Goal: Task Accomplishment & Management: Use online tool/utility

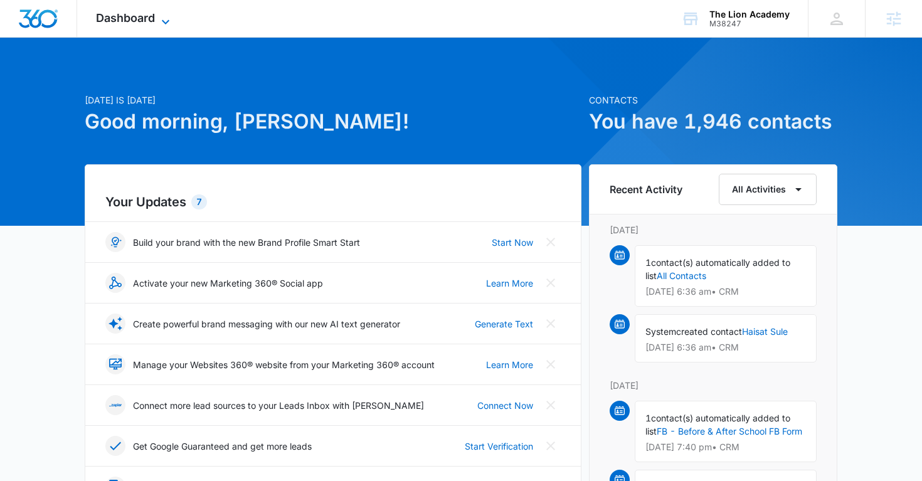
click at [125, 20] on span "Dashboard" at bounding box center [125, 17] width 59 height 13
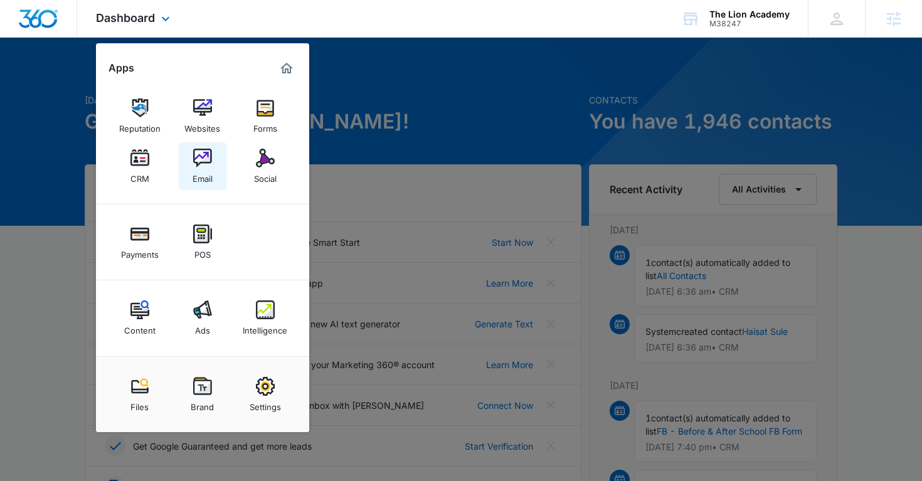
click at [213, 180] on link "Email" at bounding box center [203, 166] width 48 height 48
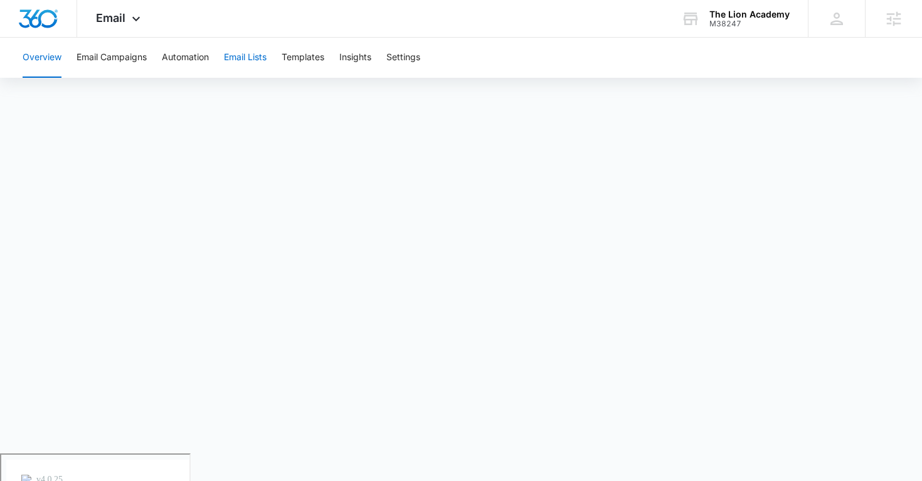
click at [258, 70] on button "Email Lists" at bounding box center [245, 58] width 43 height 40
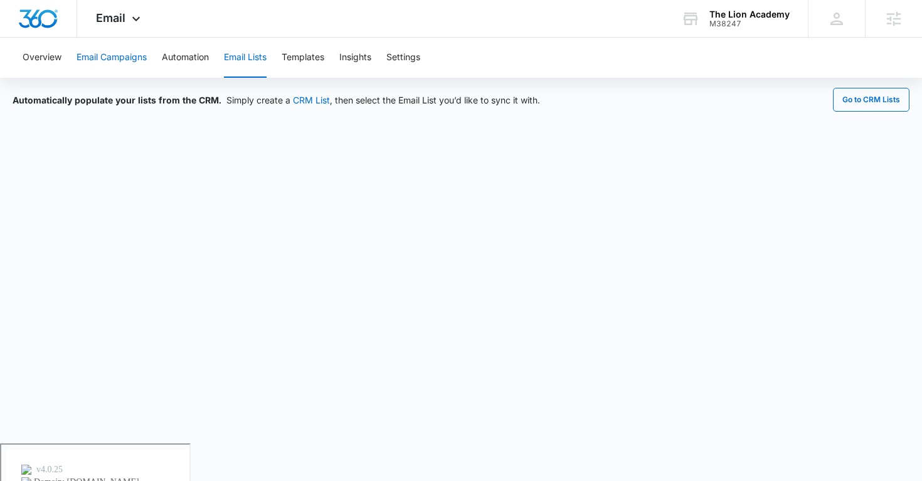
click at [108, 50] on button "Email Campaigns" at bounding box center [112, 58] width 70 height 40
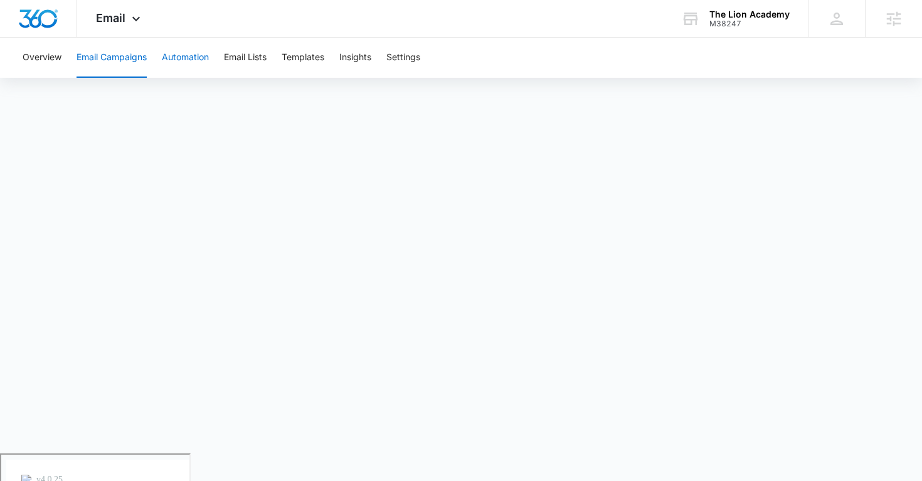
click at [186, 69] on button "Automation" at bounding box center [185, 58] width 47 height 40
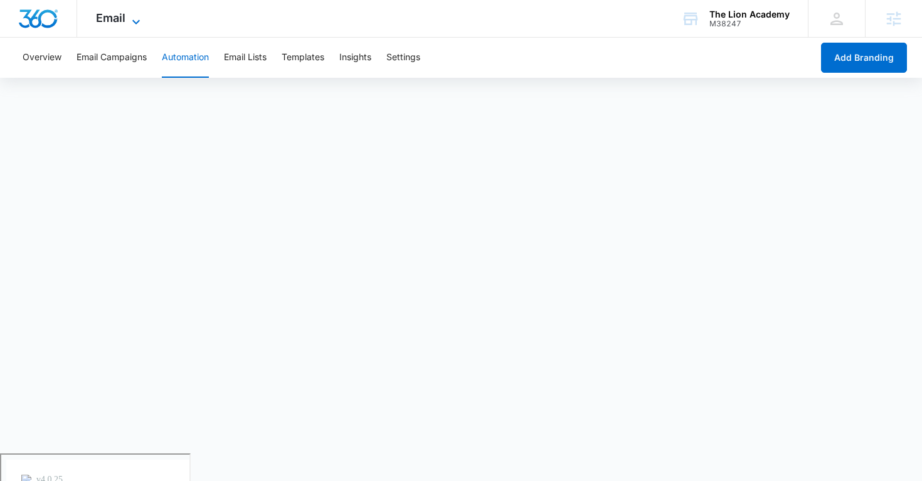
click at [132, 19] on icon at bounding box center [136, 21] width 15 height 15
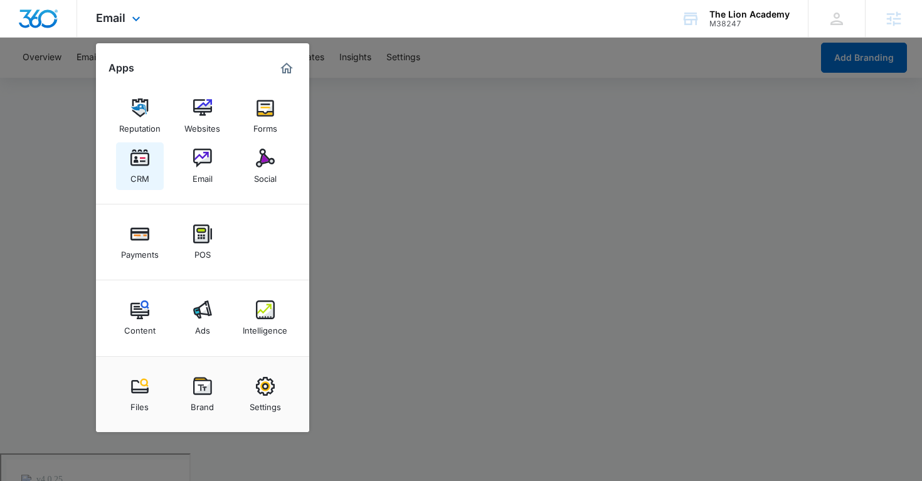
click at [137, 161] on img at bounding box center [139, 158] width 19 height 19
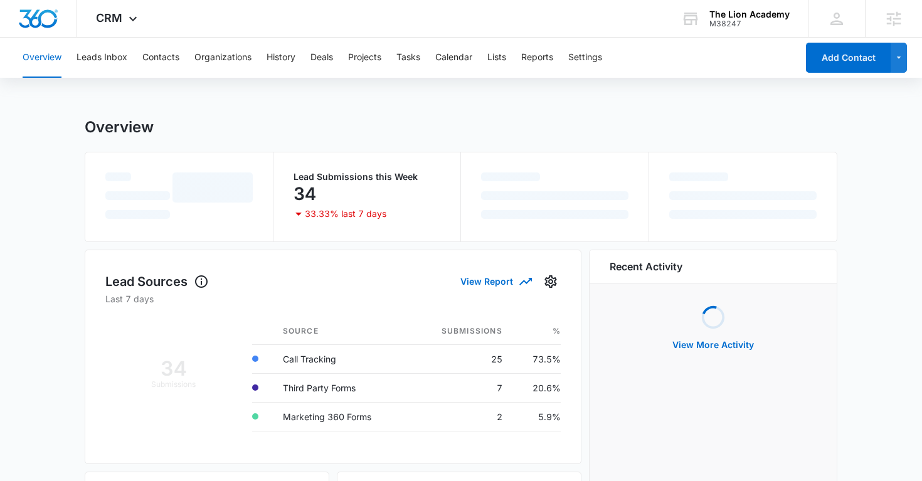
click at [181, 58] on div "Overview Leads Inbox Contacts Organizations History Deals Projects Tasks Calend…" at bounding box center [406, 58] width 782 height 40
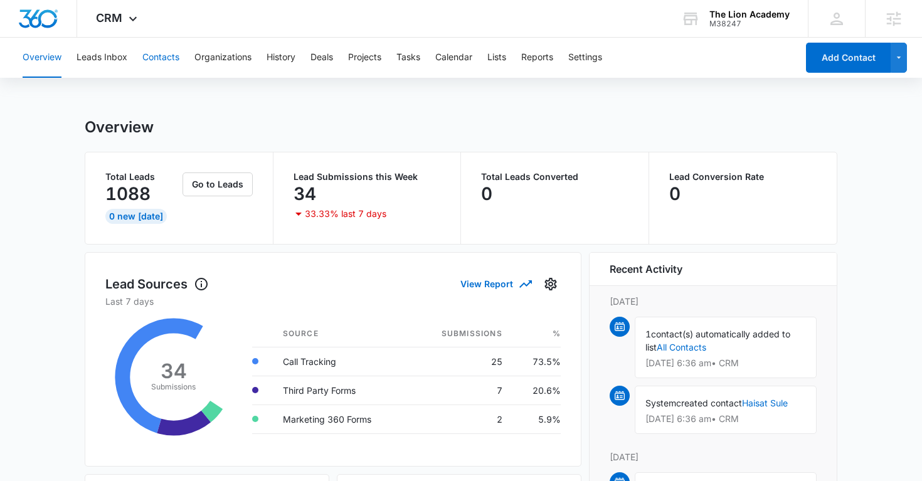
click at [167, 59] on button "Contacts" at bounding box center [160, 58] width 37 height 40
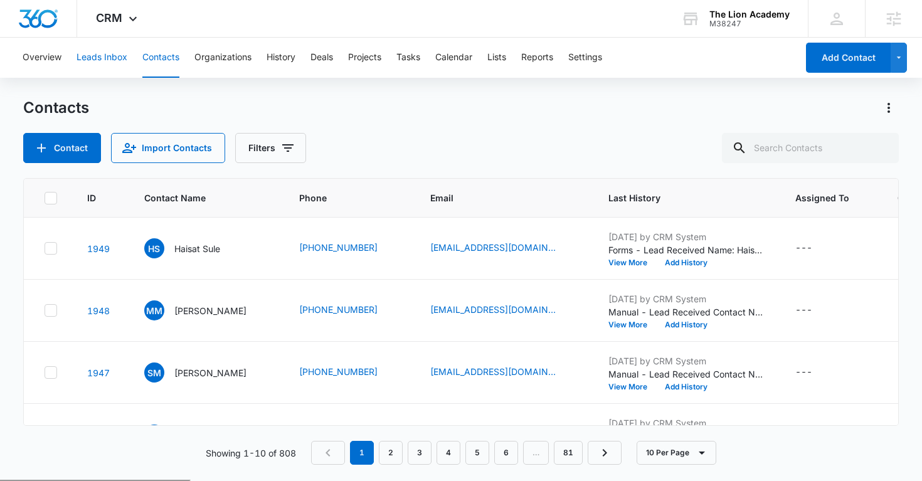
click at [109, 59] on button "Leads Inbox" at bounding box center [102, 58] width 51 height 40
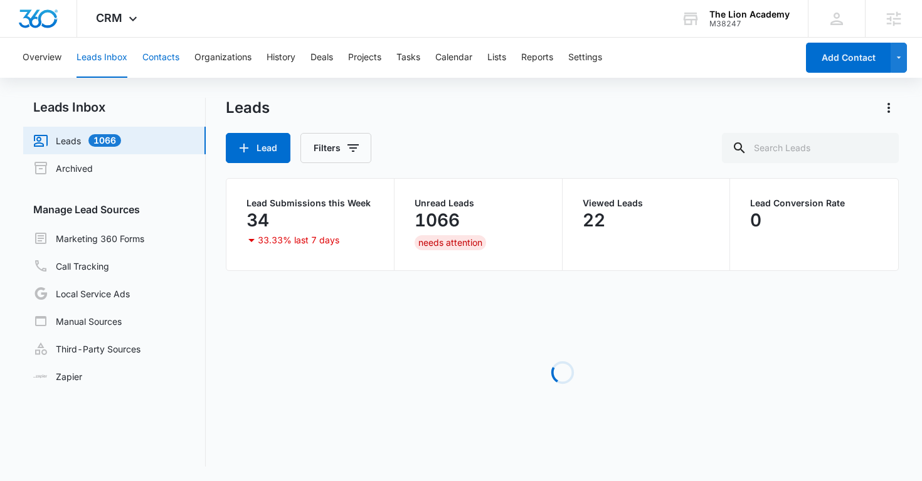
click at [147, 58] on button "Contacts" at bounding box center [160, 58] width 37 height 40
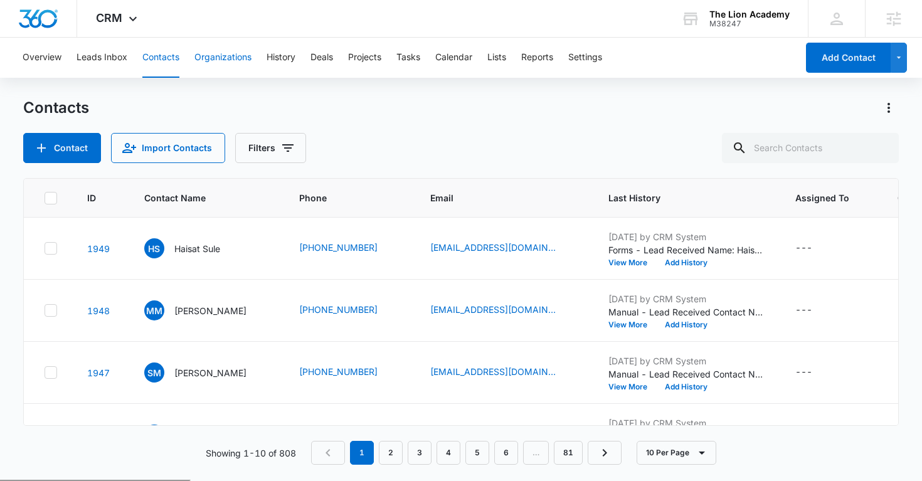
click at [241, 46] on button "Organizations" at bounding box center [222, 58] width 57 height 40
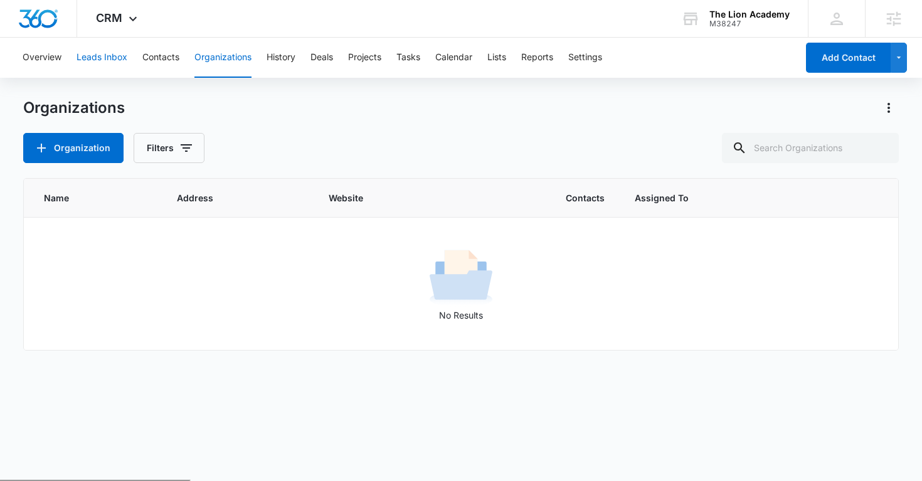
click at [112, 66] on button "Leads Inbox" at bounding box center [102, 58] width 51 height 40
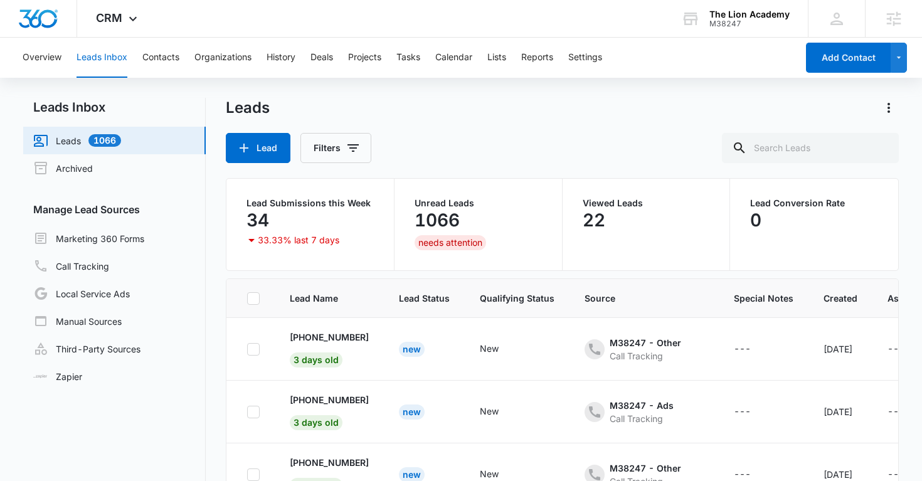
click at [191, 63] on div "Overview Leads Inbox Contacts Organizations History Deals Projects Tasks Calend…" at bounding box center [406, 58] width 782 height 40
click at [167, 56] on button "Contacts" at bounding box center [160, 58] width 37 height 40
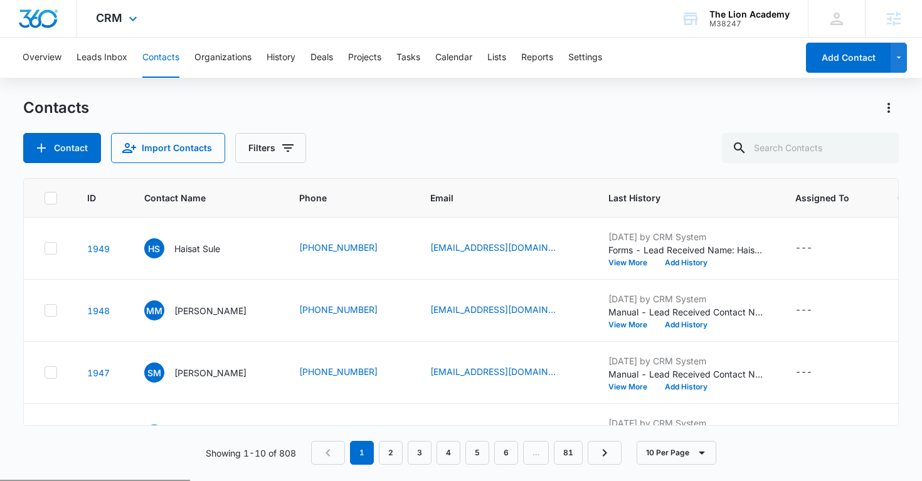
click at [131, 31] on div "CRM Apps Reputation Websites Forms CRM Email Social Payments POS Content Ads In…" at bounding box center [118, 18] width 82 height 37
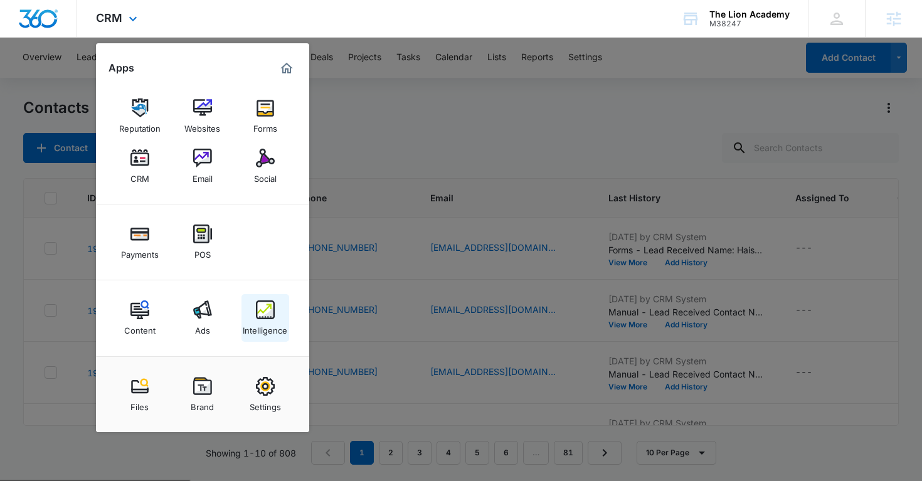
click at [258, 319] on img at bounding box center [265, 309] width 19 height 19
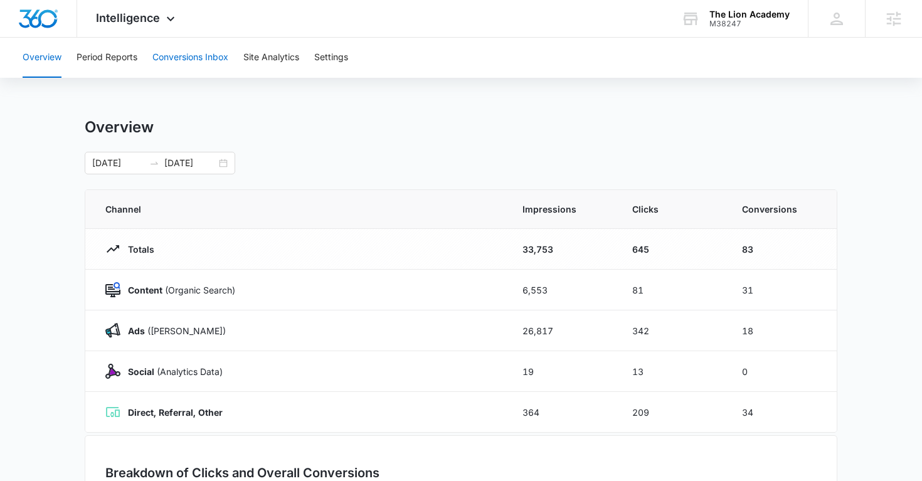
click at [208, 60] on button "Conversions Inbox" at bounding box center [190, 58] width 76 height 40
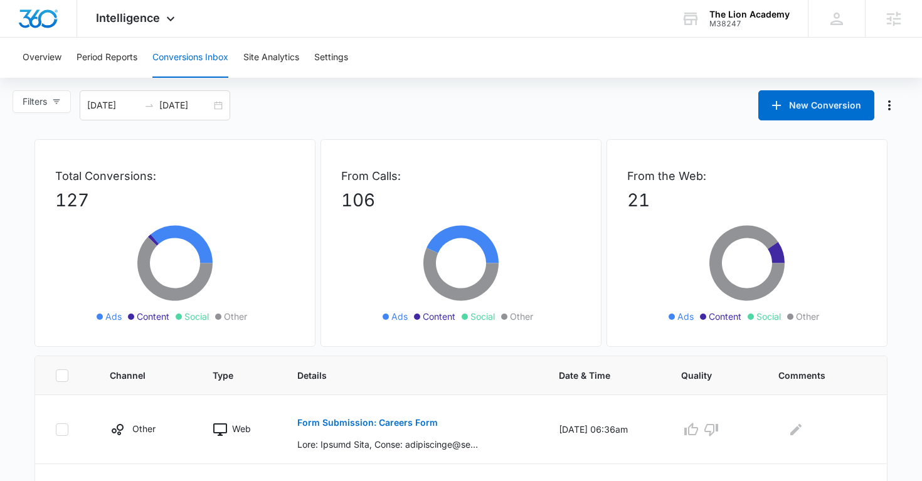
scroll to position [102, 0]
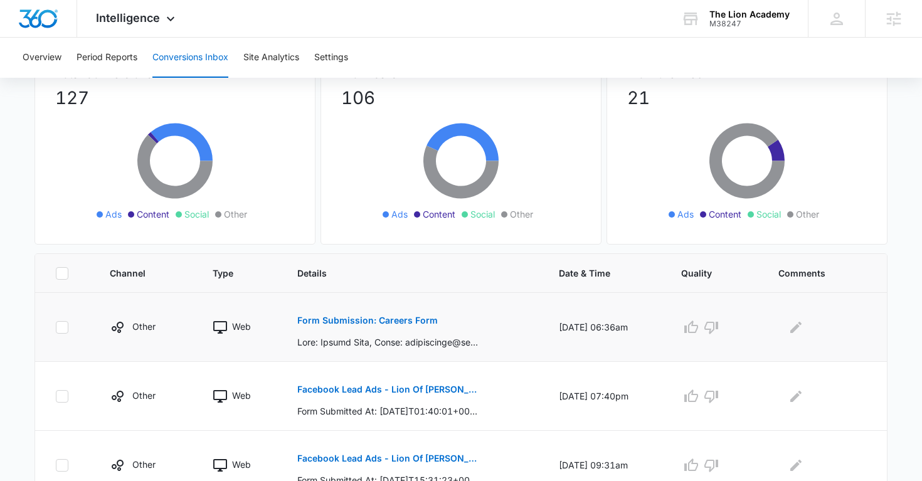
click at [367, 321] on p "Form Submission: Careers Form" at bounding box center [367, 320] width 140 height 9
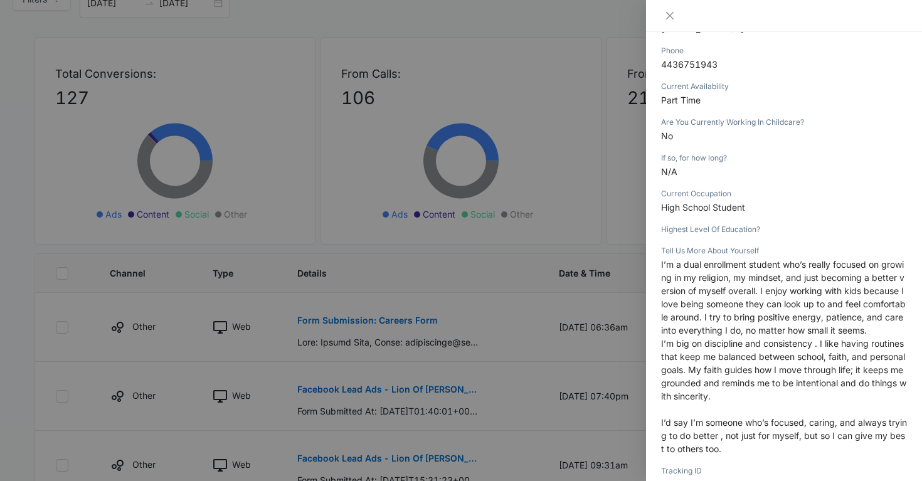
scroll to position [322, 0]
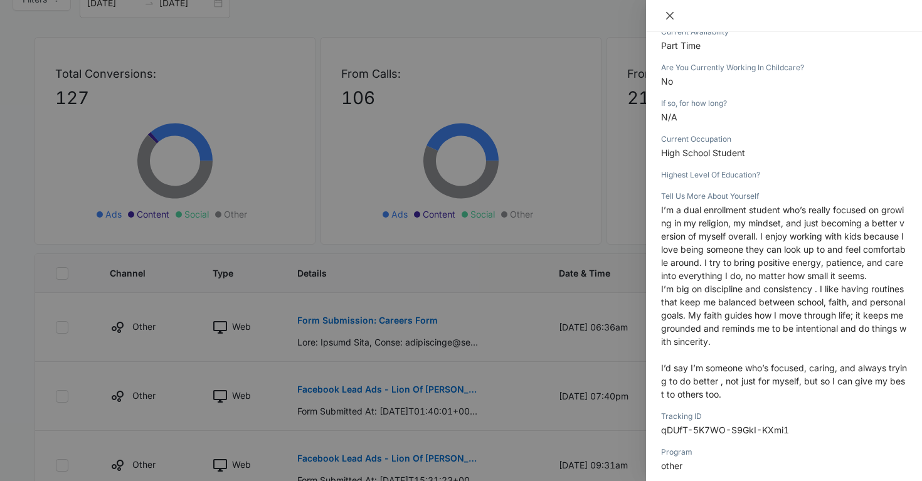
click at [665, 15] on icon "close" at bounding box center [670, 16] width 10 height 10
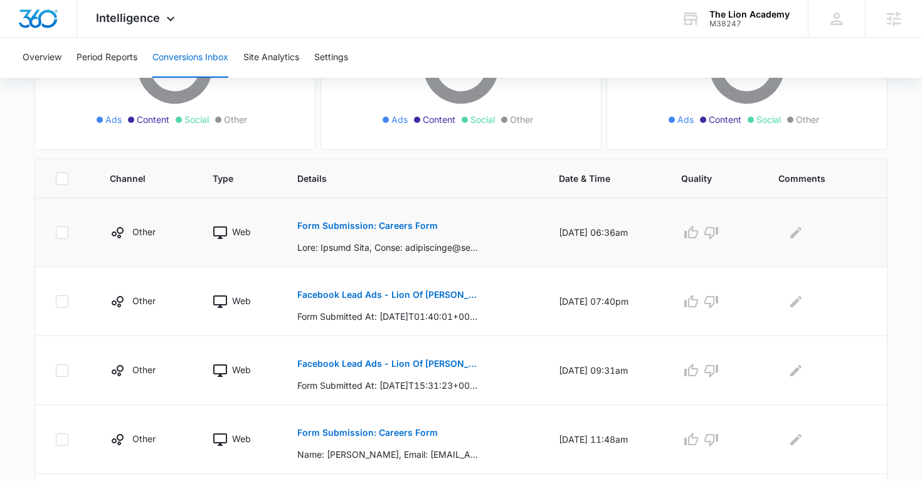
scroll to position [199, 0]
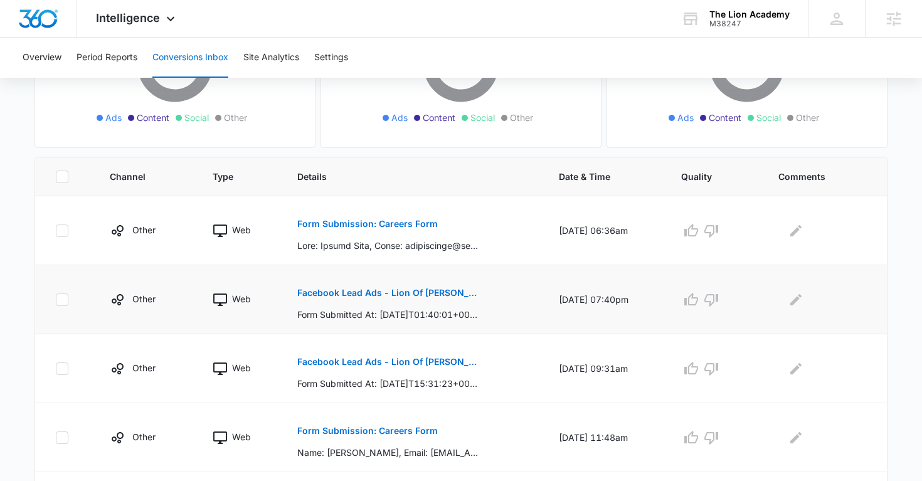
click at [361, 287] on button "Facebook Lead Ads - Lion Of [PERSON_NAME][DEMOGRAPHIC_DATA] Academy - M360 - Be…" at bounding box center [388, 293] width 182 height 30
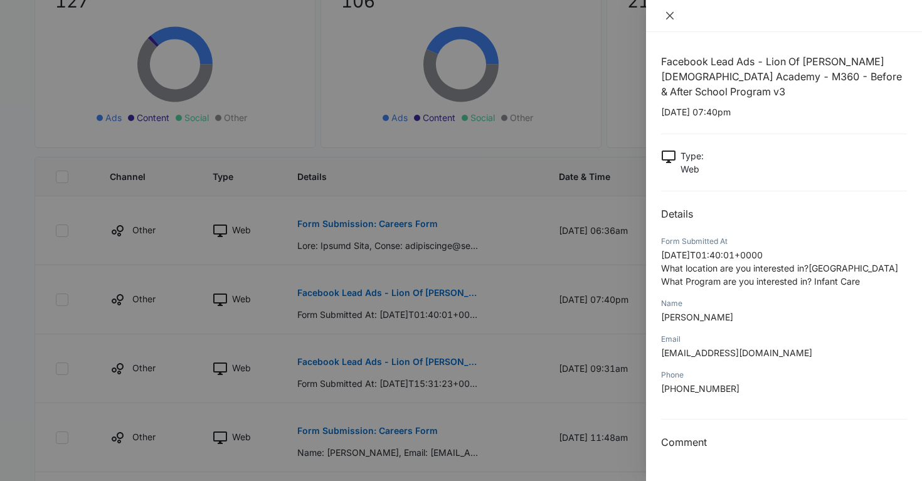
click at [665, 18] on icon "close" at bounding box center [670, 16] width 10 height 10
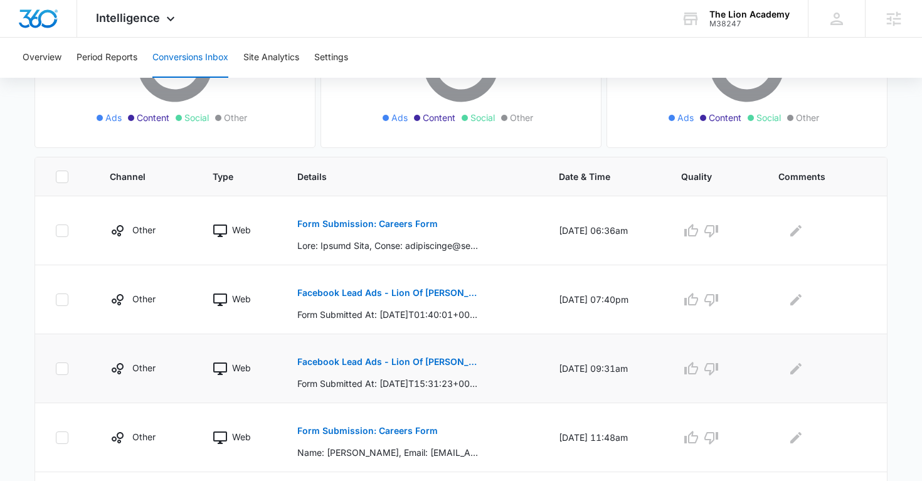
click at [397, 362] on p "Facebook Lead Ads - Lion Of [PERSON_NAME][DEMOGRAPHIC_DATA] Academy - M360 - Be…" at bounding box center [388, 361] width 182 height 9
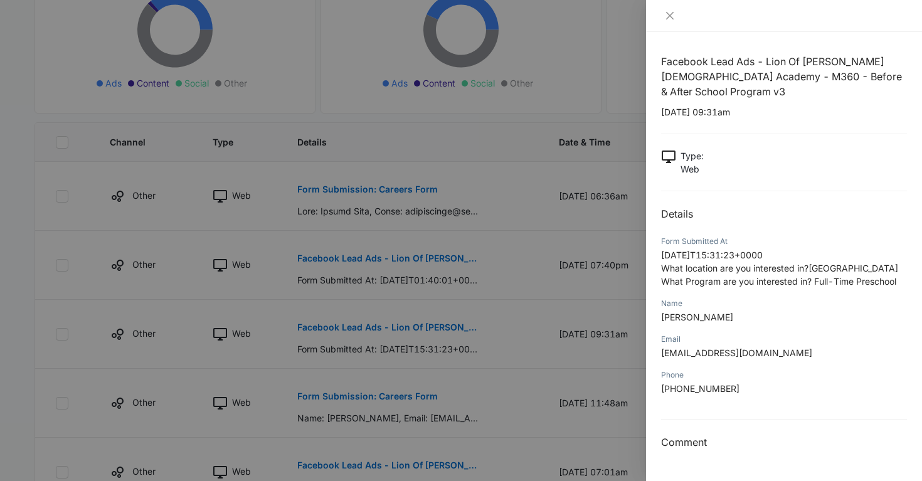
scroll to position [243, 0]
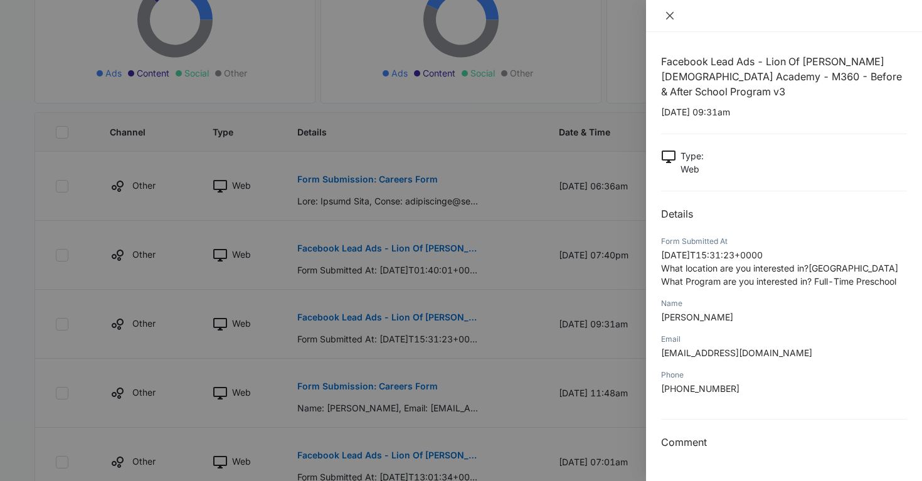
click at [667, 14] on icon "close" at bounding box center [670, 16] width 10 height 10
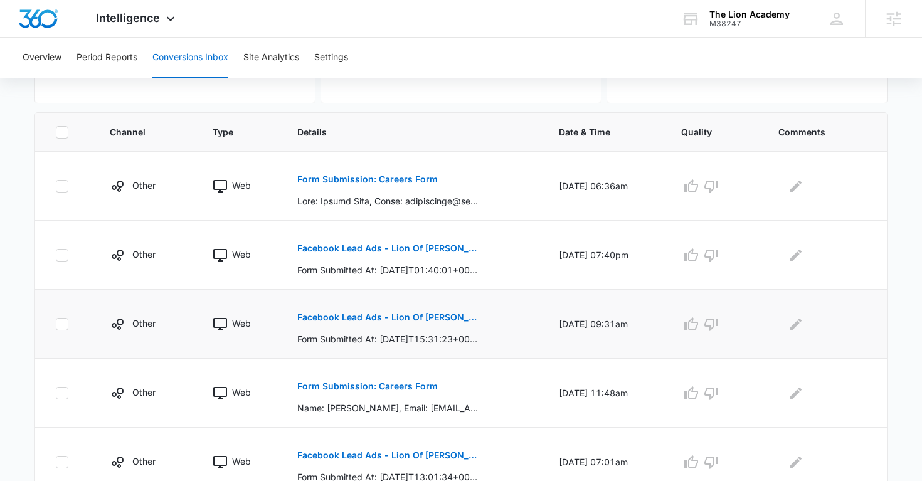
scroll to position [0, 0]
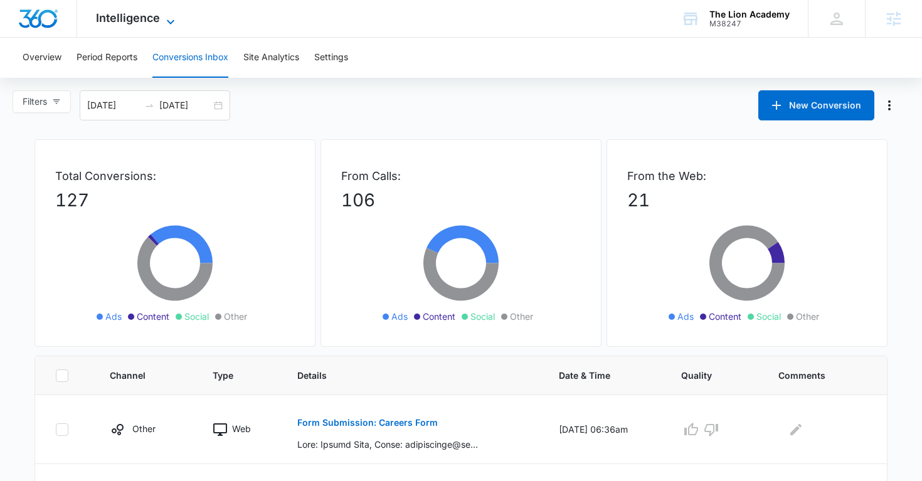
click at [176, 23] on icon at bounding box center [170, 21] width 15 height 15
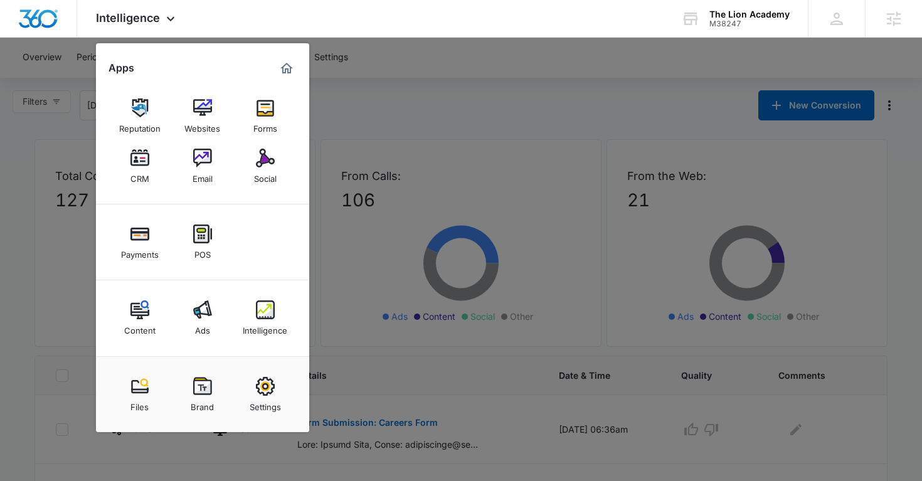
click at [434, 135] on div at bounding box center [461, 240] width 922 height 481
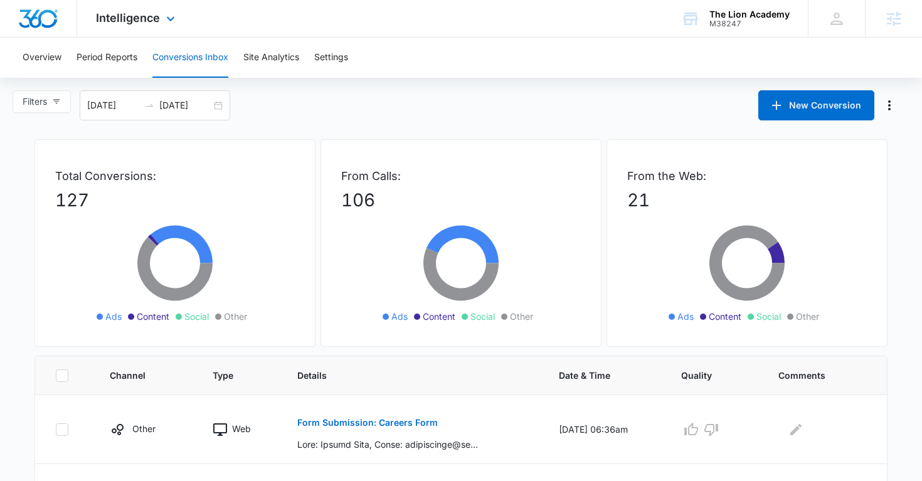
click at [152, 7] on div "Intelligence Apps Reputation Websites Forms CRM Email Social Payments POS Conte…" at bounding box center [137, 18] width 120 height 37
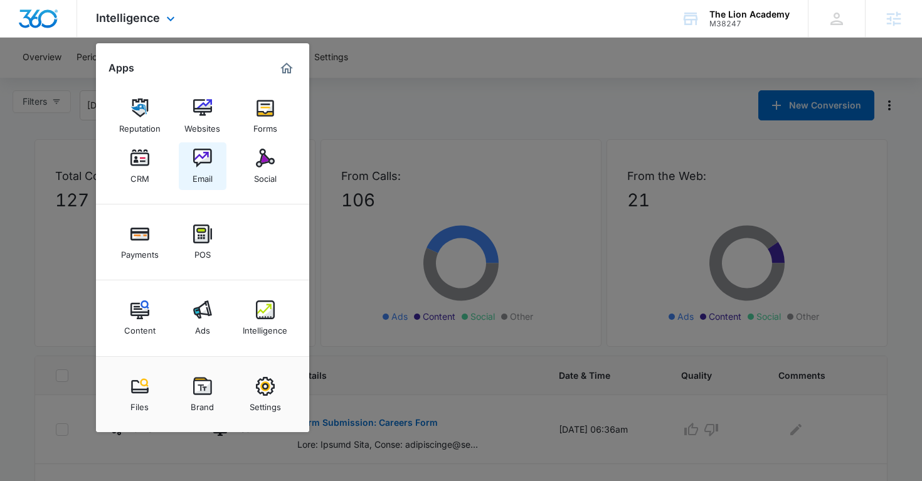
click at [199, 166] on img at bounding box center [202, 158] width 19 height 19
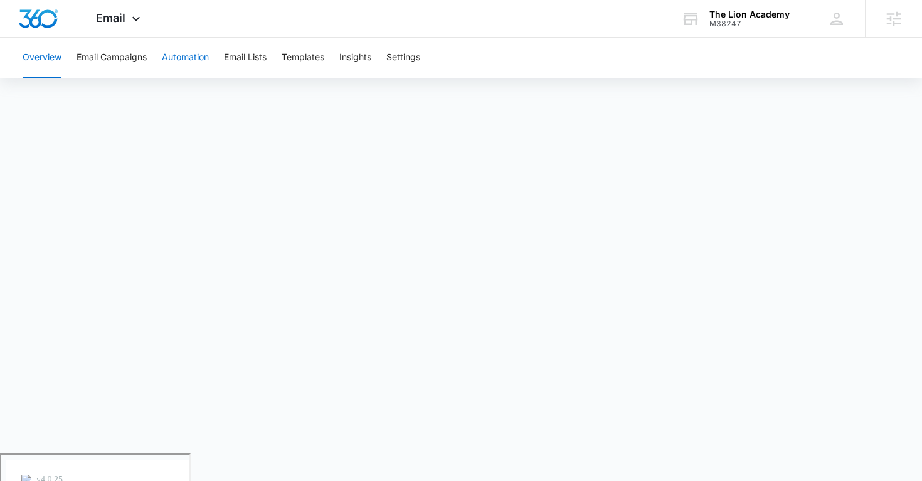
click at [178, 59] on button "Automation" at bounding box center [185, 58] width 47 height 40
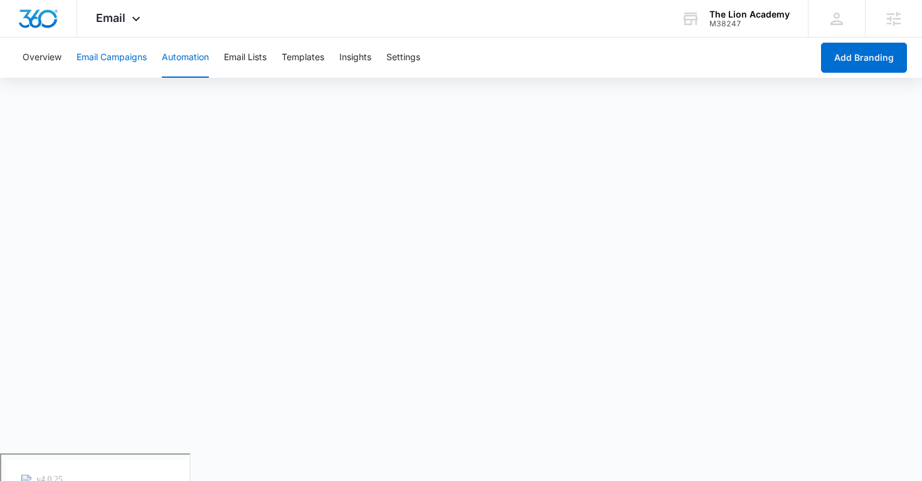
click at [122, 42] on button "Email Campaigns" at bounding box center [112, 58] width 70 height 40
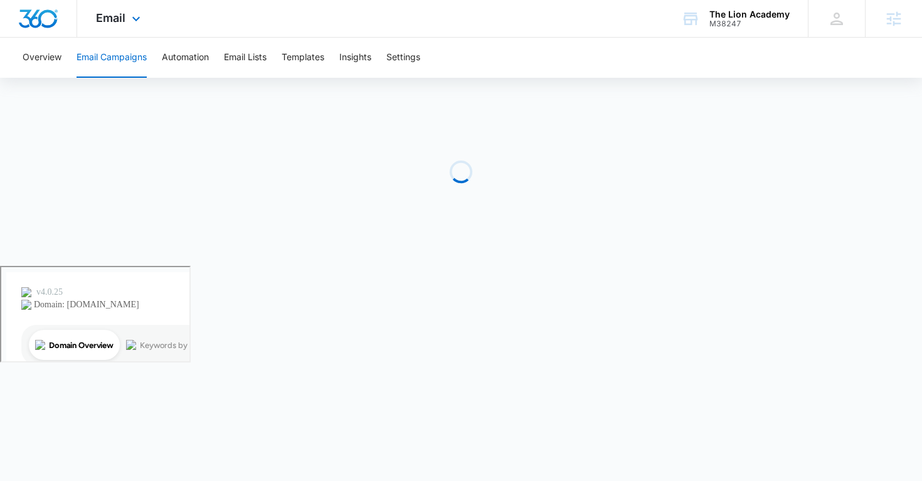
click at [117, 8] on div "Email Apps Reputation Websites Forms CRM Email Social Payments POS Content Ads …" at bounding box center [119, 18] width 85 height 37
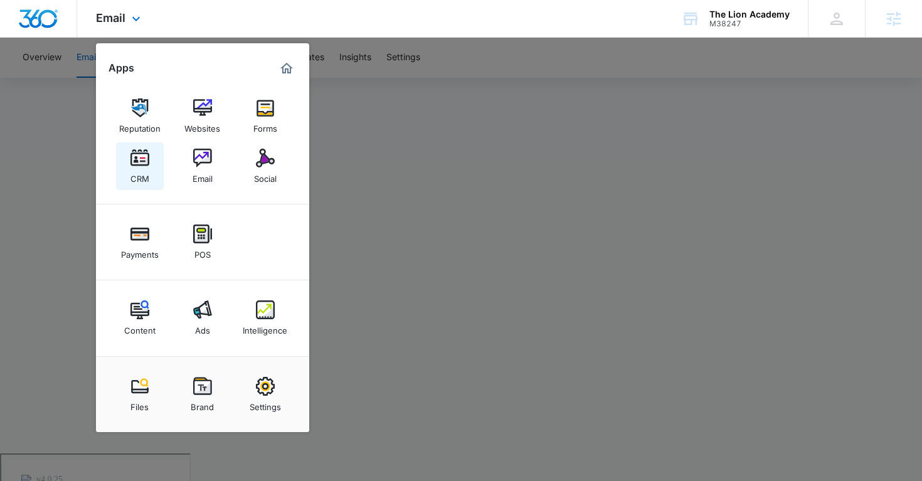
click at [151, 162] on link "CRM" at bounding box center [140, 166] width 48 height 48
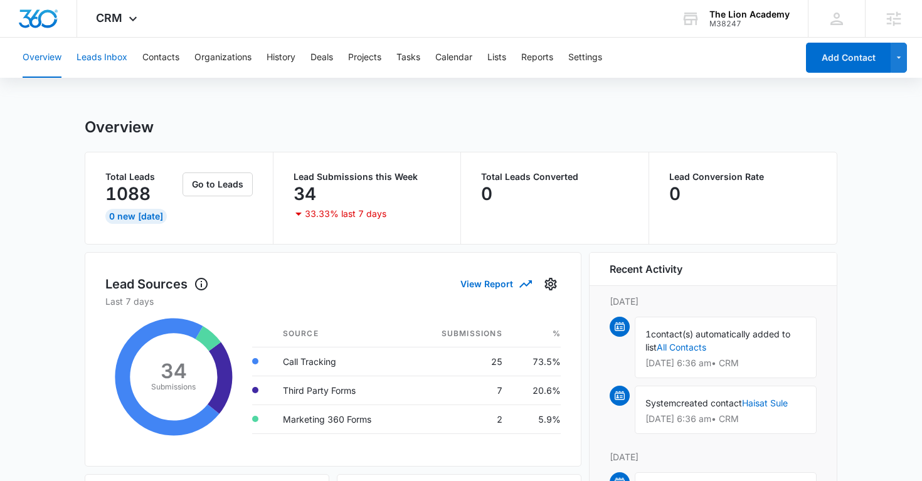
click at [118, 56] on button "Leads Inbox" at bounding box center [102, 58] width 51 height 40
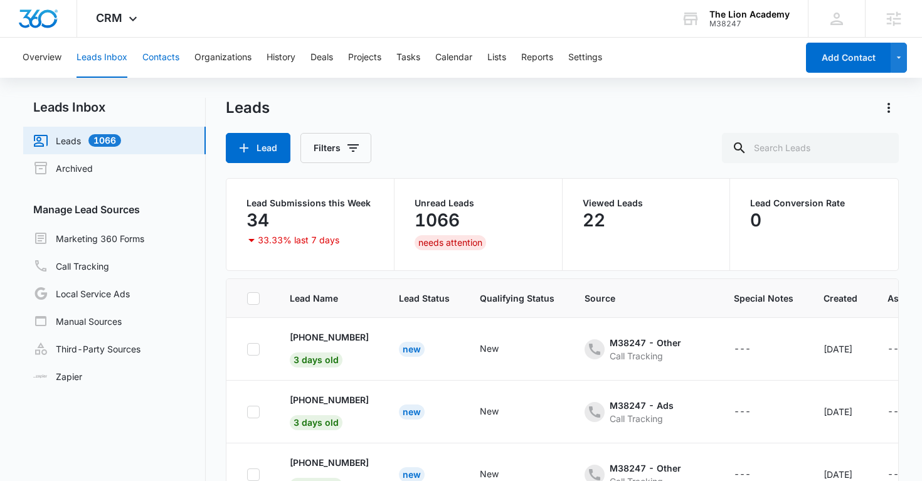
click at [165, 63] on button "Contacts" at bounding box center [160, 58] width 37 height 40
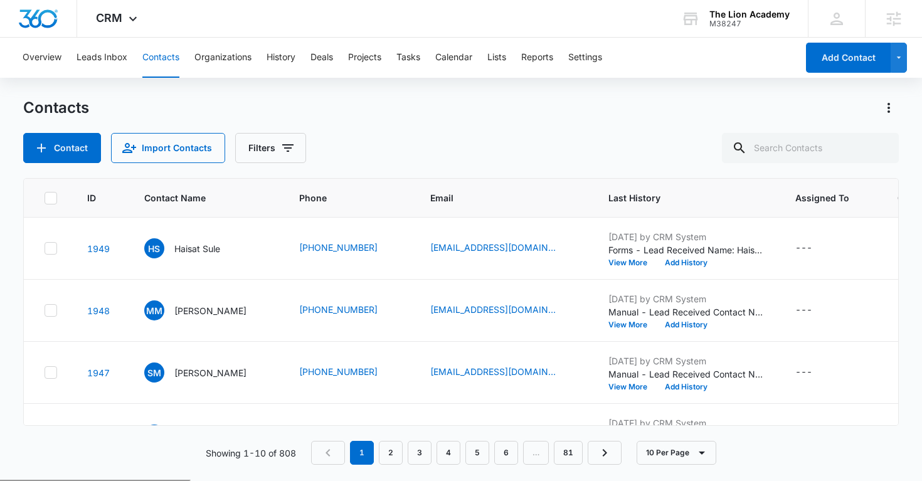
click at [625, 138] on div "Contact Import Contacts Filters" at bounding box center [461, 148] width 876 height 30
click at [119, 14] on span "CRM" at bounding box center [109, 17] width 26 height 13
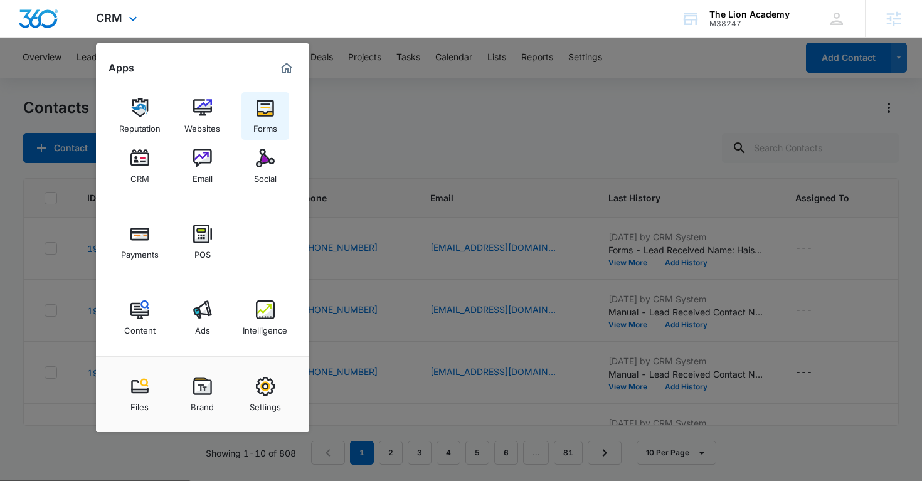
click at [263, 131] on div "Forms" at bounding box center [265, 125] width 24 height 16
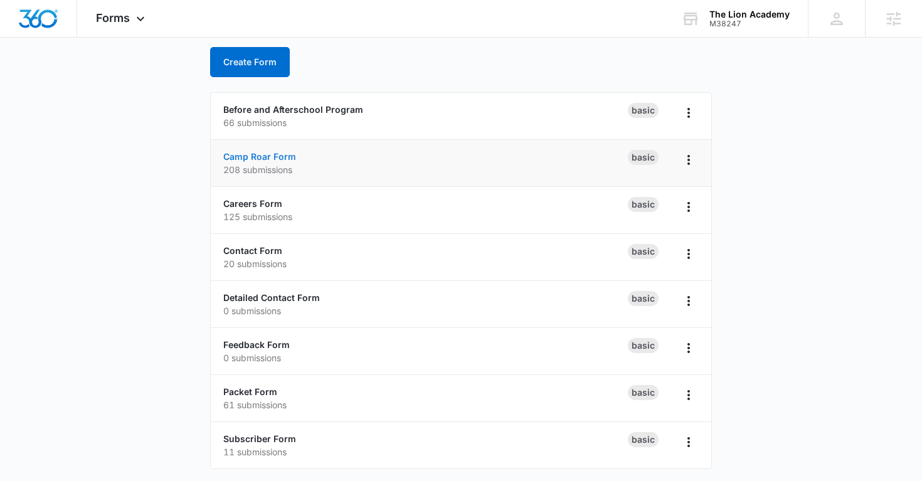
scroll to position [68, 0]
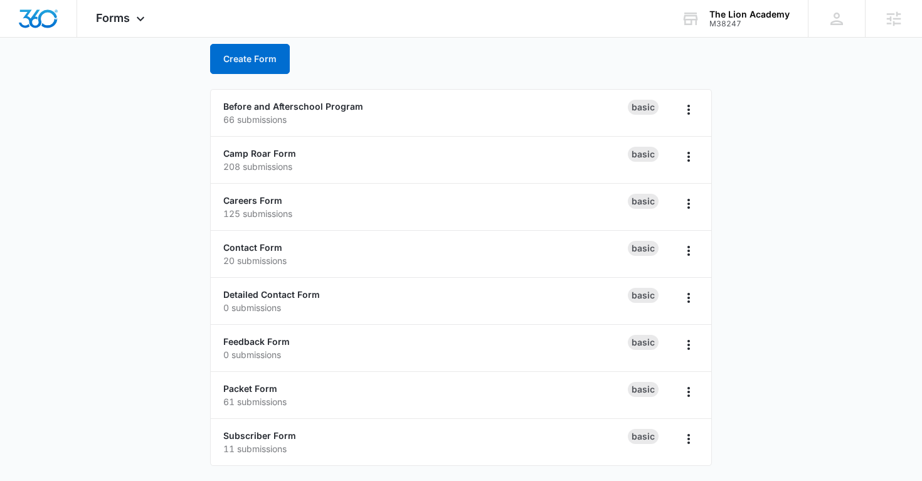
click at [195, 403] on main "Forms Create Form Before and Afterschool Program 66 submissions Basic Camp Roar…" at bounding box center [461, 245] width 922 height 471
click at [264, 246] on link "Contact Form" at bounding box center [252, 247] width 59 height 11
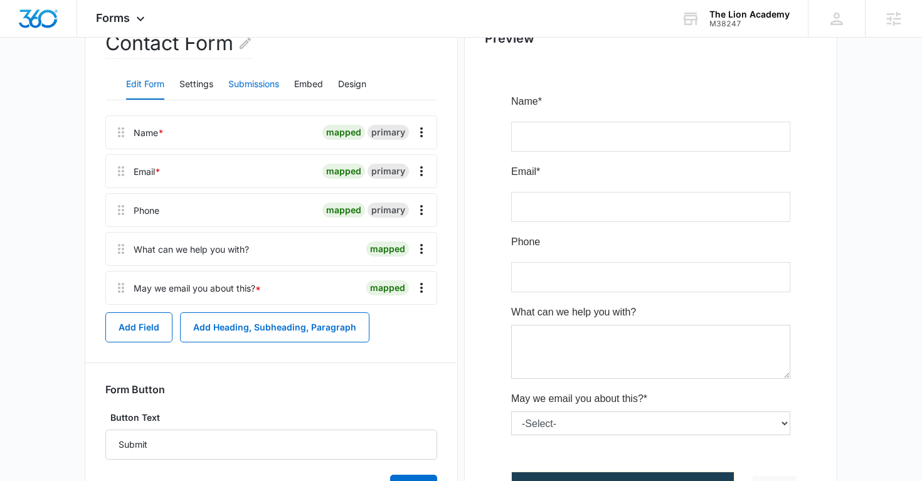
scroll to position [101, 0]
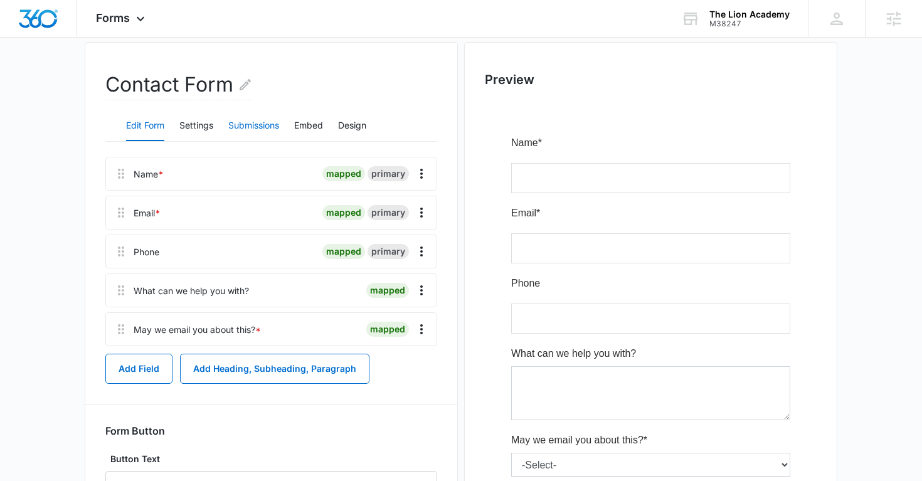
click at [251, 125] on button "Submissions" at bounding box center [253, 126] width 51 height 30
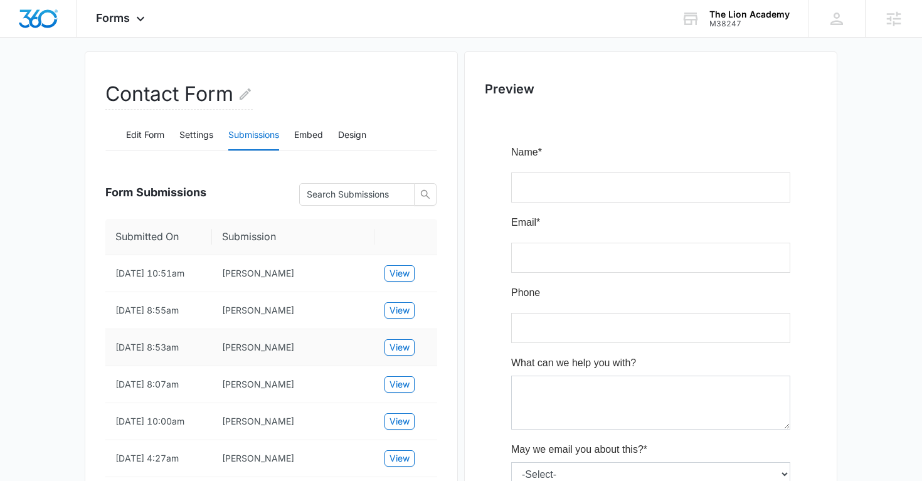
scroll to position [33, 0]
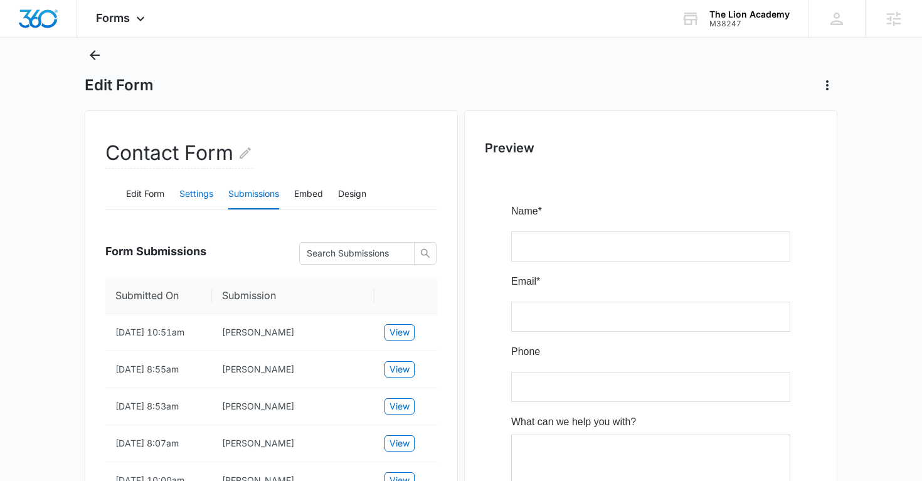
click at [190, 201] on button "Settings" at bounding box center [196, 194] width 34 height 30
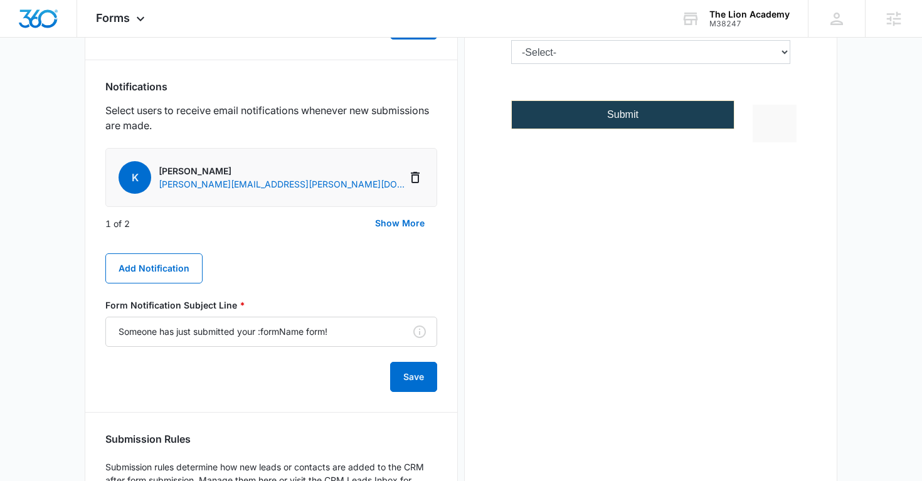
scroll to position [515, 0]
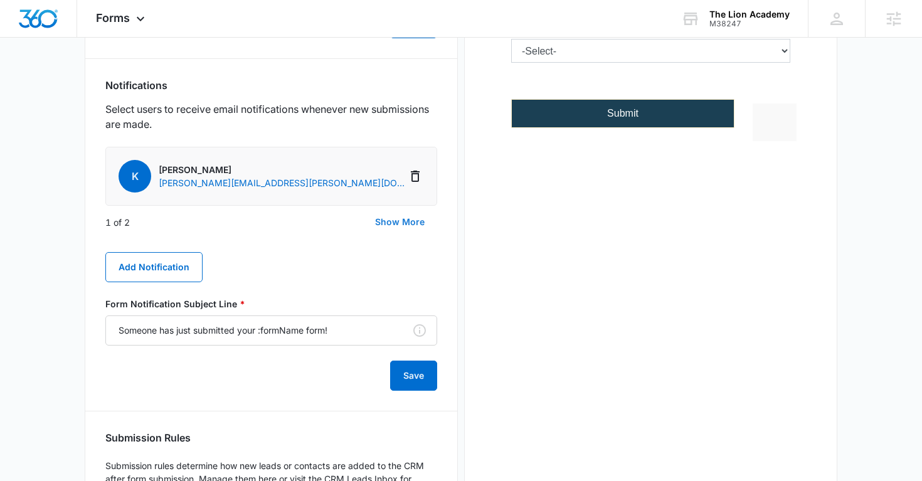
click at [381, 221] on button "Show More" at bounding box center [399, 222] width 75 height 30
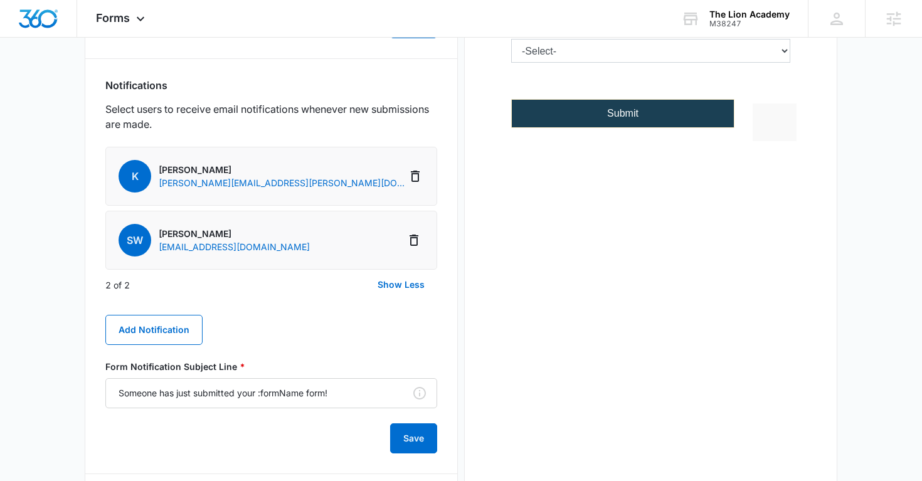
click at [319, 309] on div "K Kinsey [EMAIL_ADDRESS][PERSON_NAME][DOMAIN_NAME] SW [PERSON_NAME] [EMAIL_ADDR…" at bounding box center [271, 300] width 332 height 307
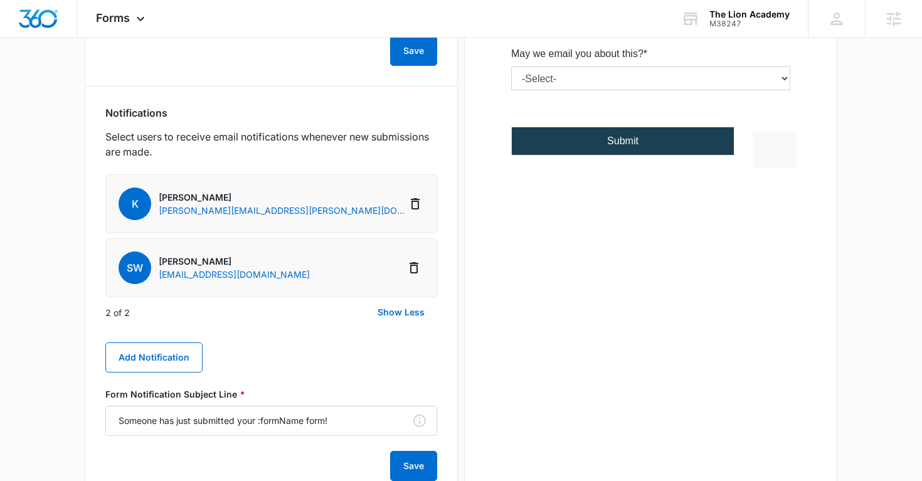
scroll to position [0, 0]
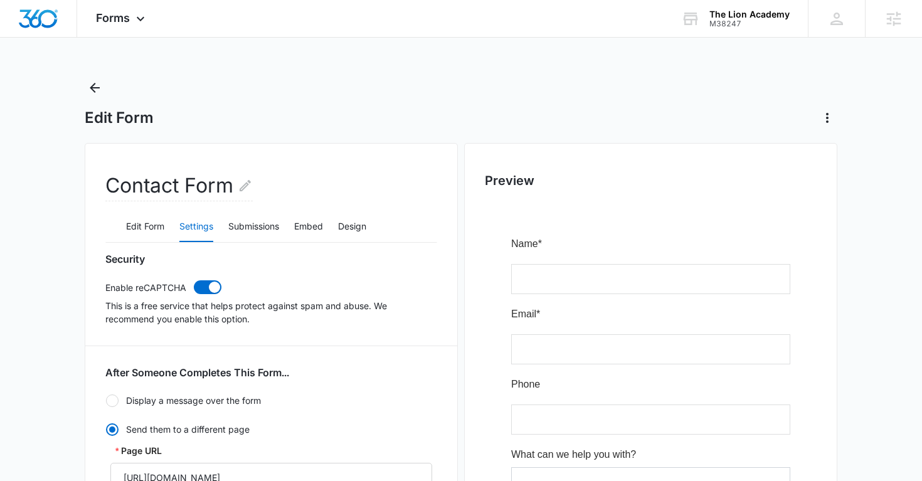
click at [92, 92] on icon "Back" at bounding box center [94, 87] width 15 height 15
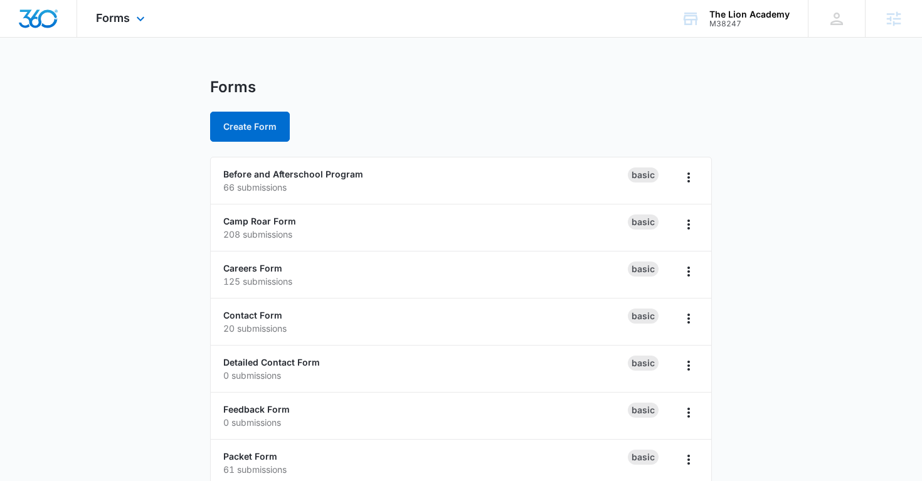
click at [115, 24] on div "Forms Apps Reputation Websites Forms CRM Email Social Payments POS Content Ads …" at bounding box center [122, 18] width 90 height 37
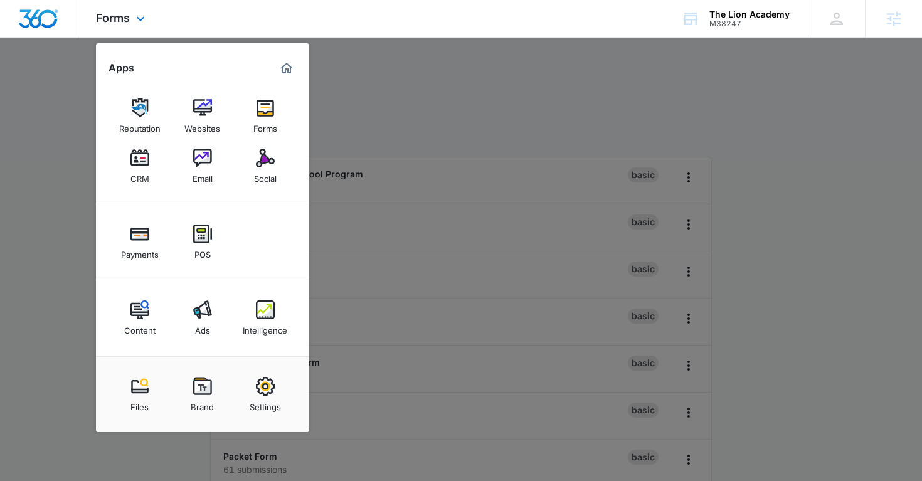
click at [194, 290] on div "Content Ads Intelligence" at bounding box center [202, 318] width 213 height 76
click at [203, 317] on img at bounding box center [202, 309] width 19 height 19
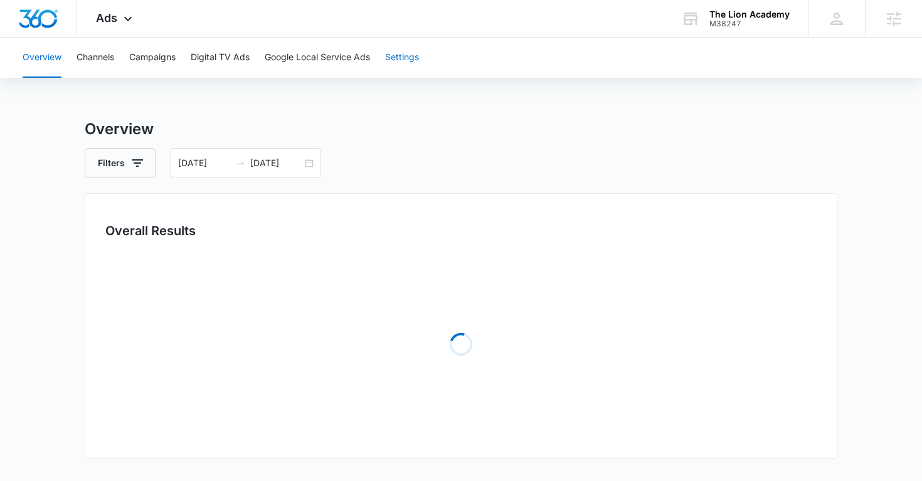
click at [416, 59] on button "Settings" at bounding box center [402, 58] width 34 height 40
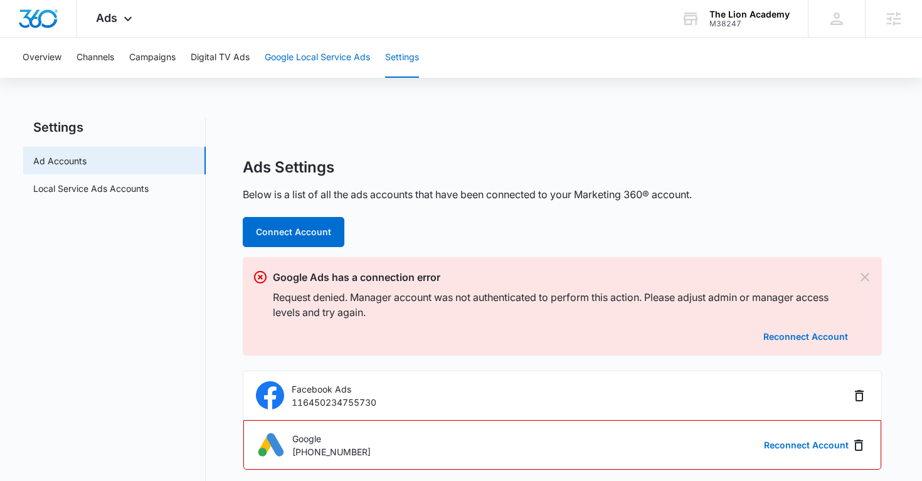
click at [280, 57] on button "Google Local Service Ads" at bounding box center [317, 58] width 105 height 40
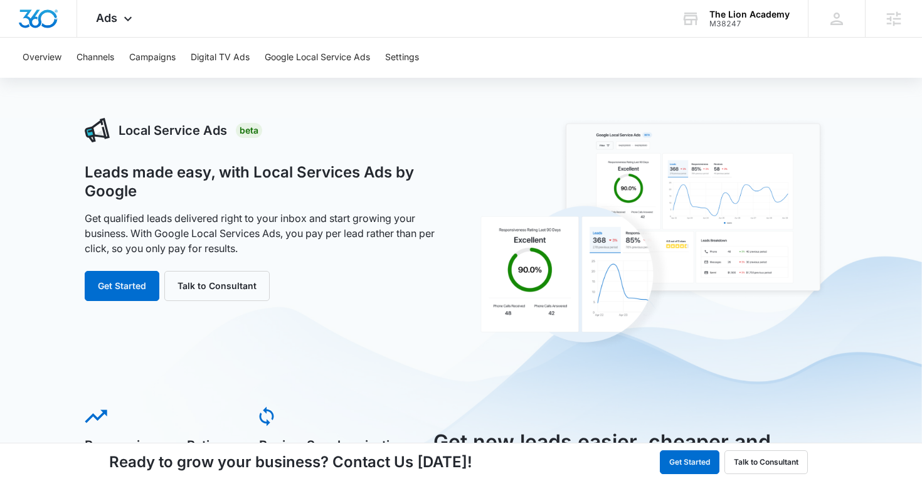
click at [120, 261] on div "Leads made easy, with Local Services Ads by Google Get qualified leads delivere…" at bounding box center [266, 232] width 362 height 138
click at [108, 293] on button "Get Started" at bounding box center [122, 286] width 75 height 30
